Goal: Transaction & Acquisition: Purchase product/service

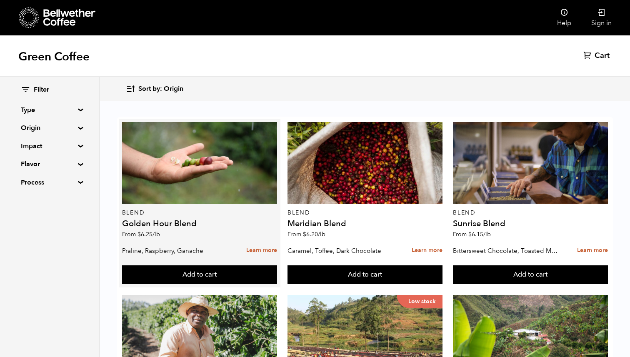
scroll to position [163, 0]
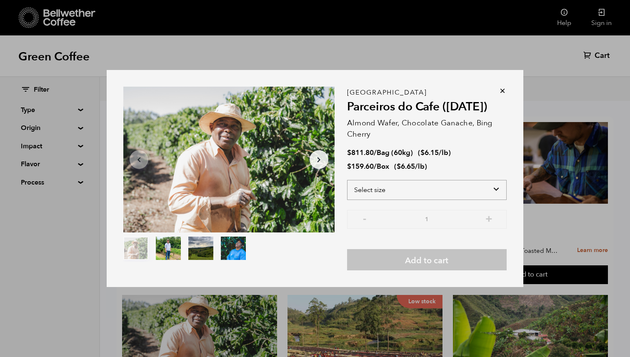
click at [424, 190] on select "Select size Bag (60kg) (132 lbs) Box (24 lbs)" at bounding box center [427, 190] width 160 height 20
click at [347, 180] on select "Select size Bag (60kg) (132 lbs) Box (24 lbs)" at bounding box center [427, 190] width 160 height 20
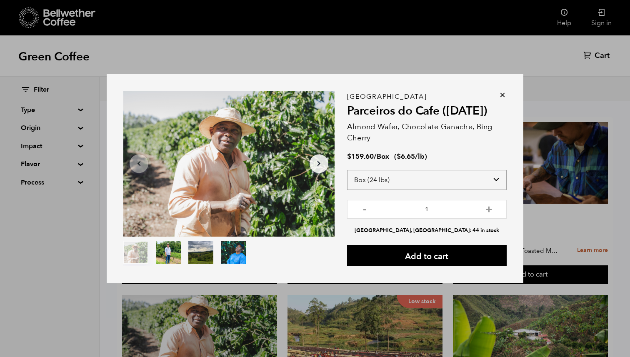
click at [414, 189] on select "Select size Bag (60kg) (132 lbs) Box (24 lbs)" at bounding box center [427, 180] width 160 height 20
select select "bag-3"
click at [347, 170] on select "Select size Bag (60kg) (132 lbs) Box (24 lbs)" at bounding box center [427, 180] width 160 height 20
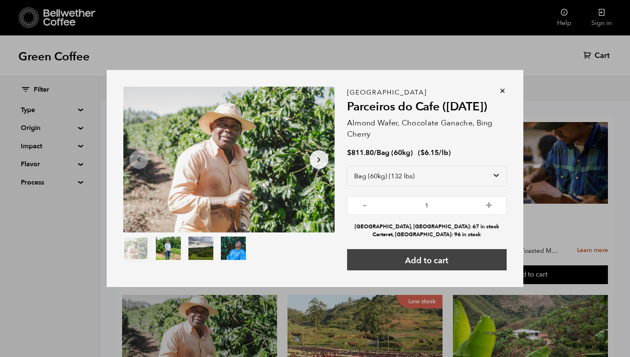
click at [439, 260] on button "Add to cart" at bounding box center [427, 259] width 160 height 21
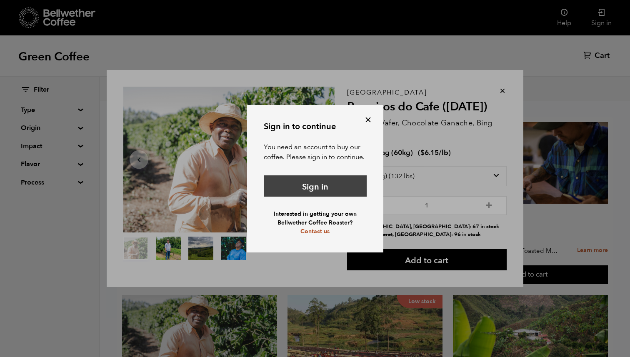
click at [330, 190] on link "Sign in" at bounding box center [315, 185] width 103 height 21
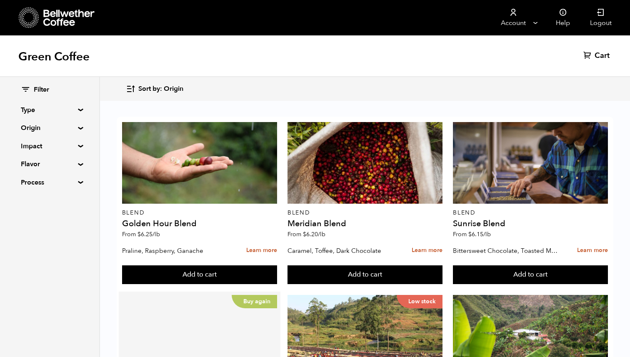
scroll to position [180, 0]
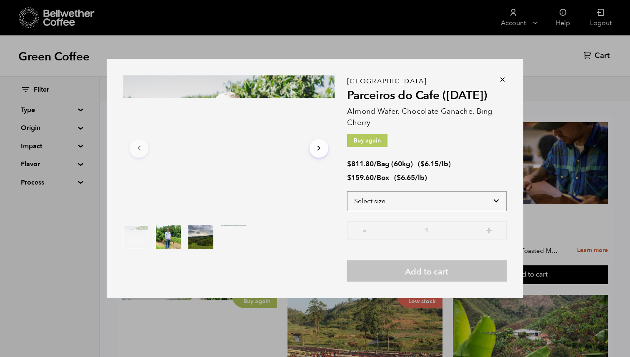
click at [393, 201] on select "Select size Bag (60kg) (132 lbs) Box (24 lbs)" at bounding box center [427, 201] width 160 height 20
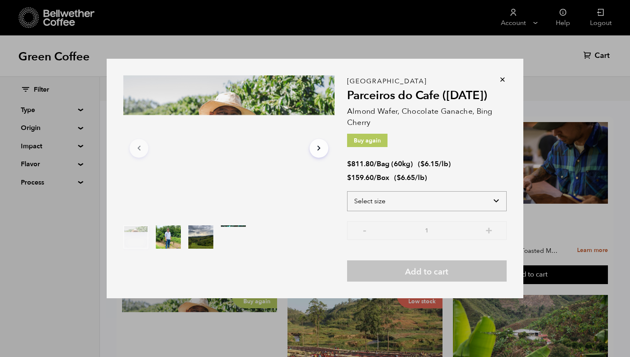
select select "bag-3"
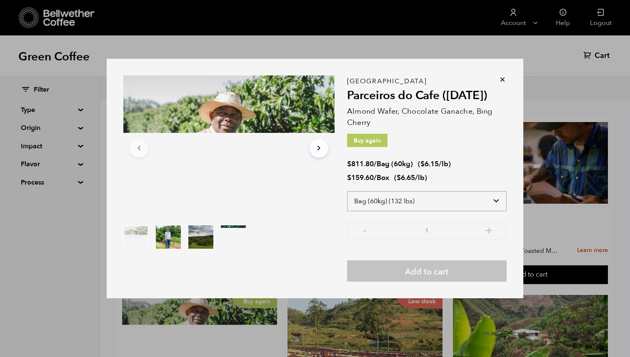
click at [347, 191] on select "Select size Bag (60kg) (132 lbs) Box (24 lbs)" at bounding box center [427, 201] width 160 height 20
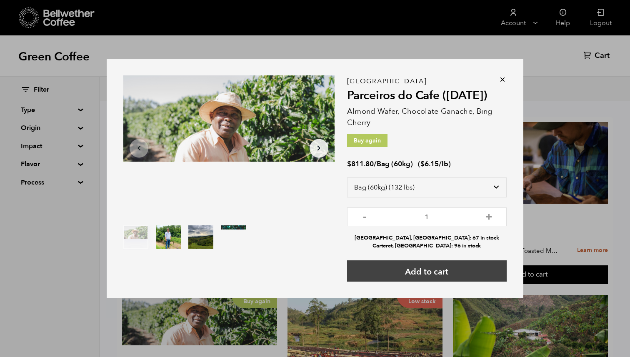
click at [405, 273] on button "Add to cart" at bounding box center [427, 270] width 160 height 21
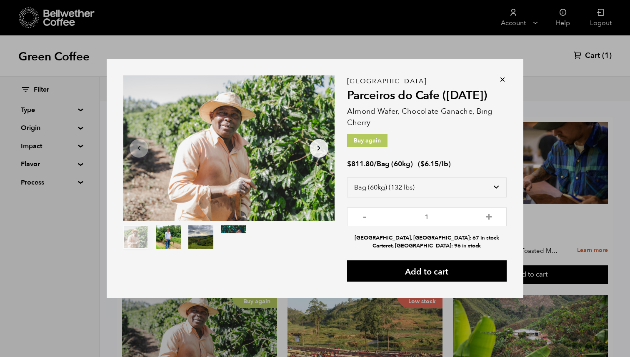
click at [506, 78] on icon at bounding box center [502, 79] width 8 height 8
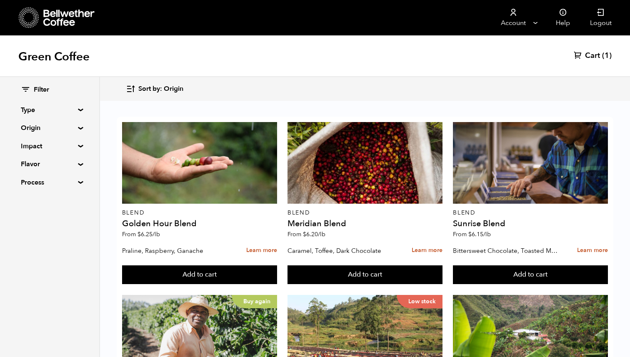
click at [588, 52] on span "Cart" at bounding box center [592, 56] width 15 height 10
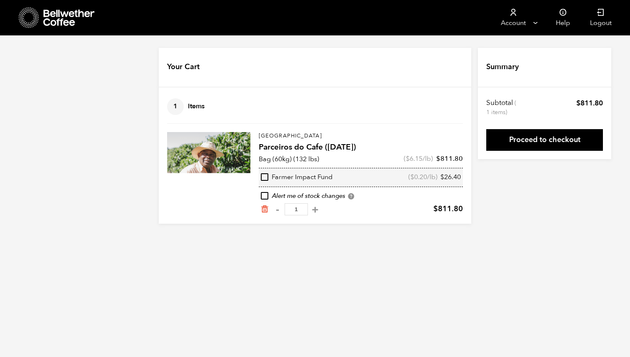
click at [263, 177] on input "checkbox" at bounding box center [265, 177] width 8 height 8
checkbox input "true"
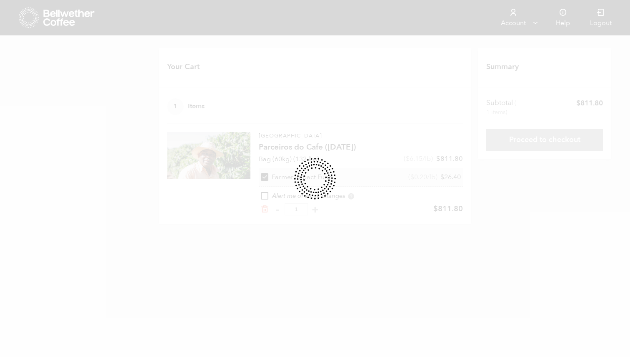
click at [265, 175] on div at bounding box center [315, 178] width 630 height 357
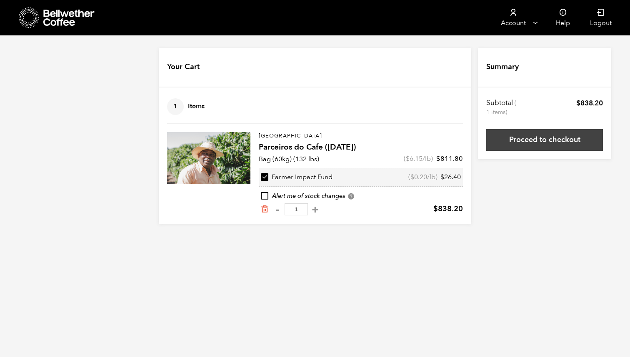
click at [524, 141] on link "Proceed to checkout" at bounding box center [544, 140] width 117 height 22
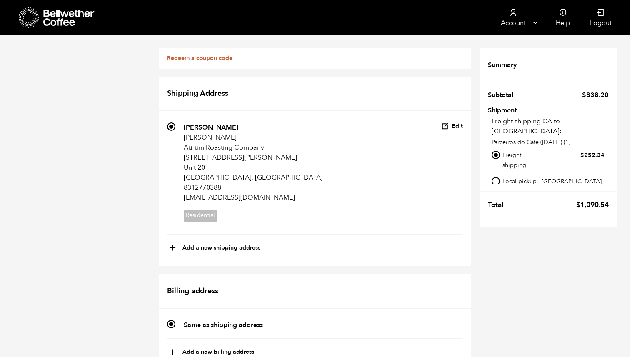
click at [493, 177] on input "Local pickup - [GEOGRAPHIC_DATA], [GEOGRAPHIC_DATA]" at bounding box center [496, 181] width 8 height 8
radio input "true"
click at [215, 60] on link "Redeem a coupon code" at bounding box center [199, 58] width 65 height 8
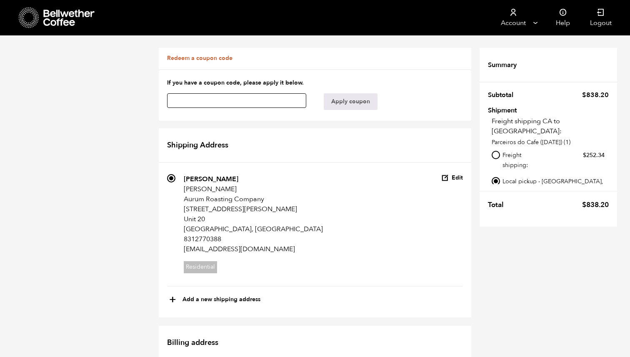
click at [228, 102] on input "text" at bounding box center [236, 100] width 139 height 15
paste input "msrnbtkrywyagxjo"
type input "msrnbtkrywyagxjo"
click at [338, 98] on button "Apply coupon" at bounding box center [351, 101] width 54 height 17
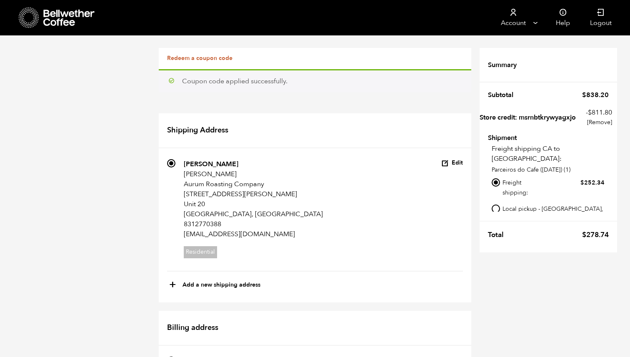
click at [498, 191] on li "Freight shipping: $ 252.34" at bounding box center [548, 189] width 113 height 24
click at [498, 205] on input "Local pickup - Alameda, CA" at bounding box center [496, 209] width 8 height 8
radio input "true"
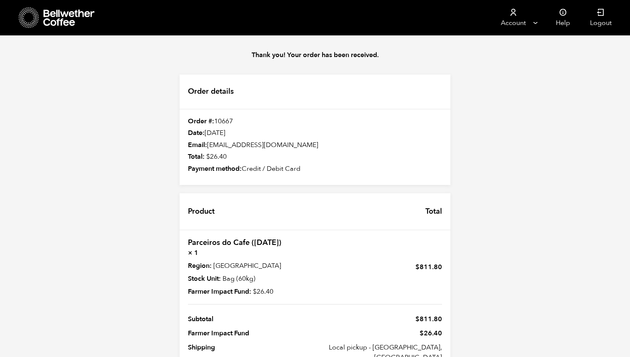
scroll to position [79, 0]
